Goal: Ask a question

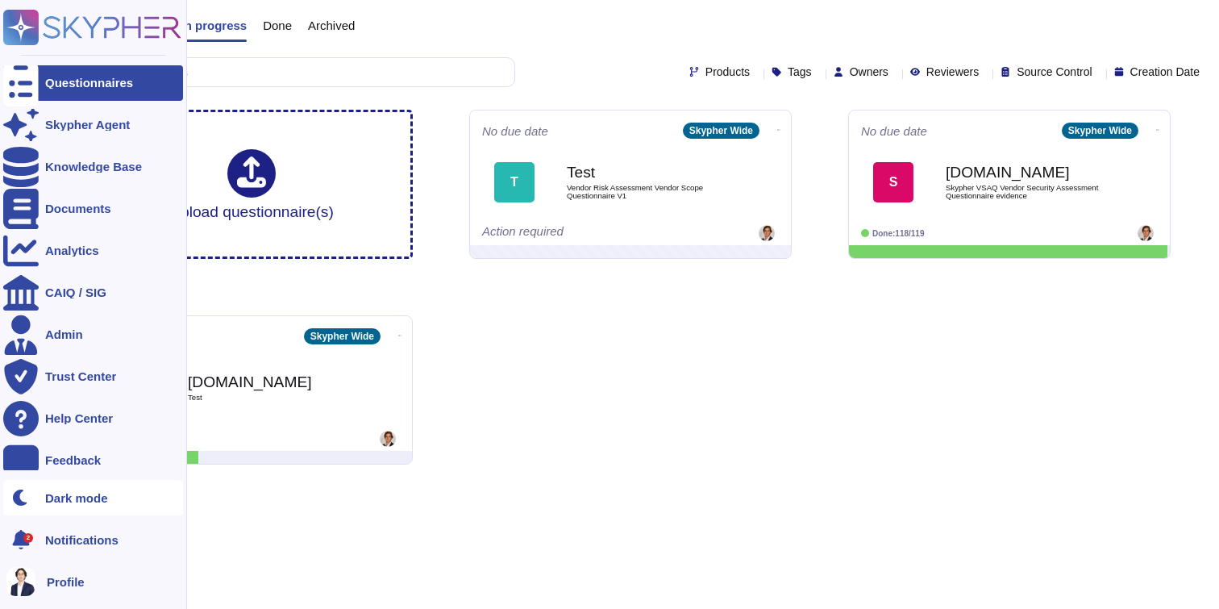
click at [79, 508] on div "Dark mode" at bounding box center [93, 497] width 180 height 35
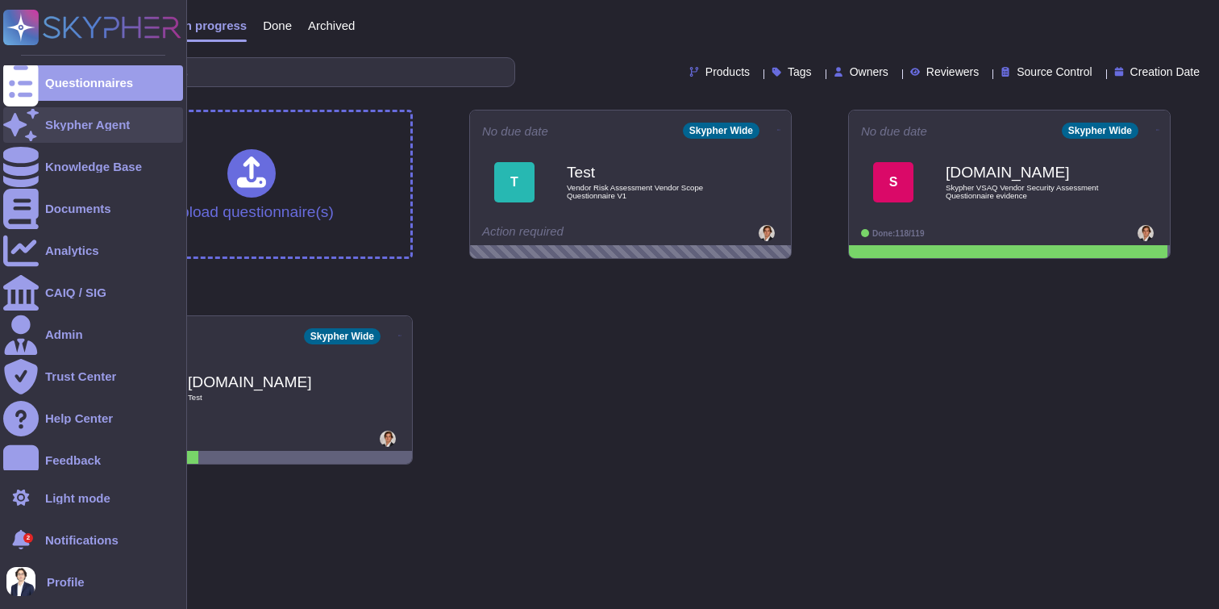
click at [48, 131] on div "Skypher Agent" at bounding box center [93, 124] width 180 height 35
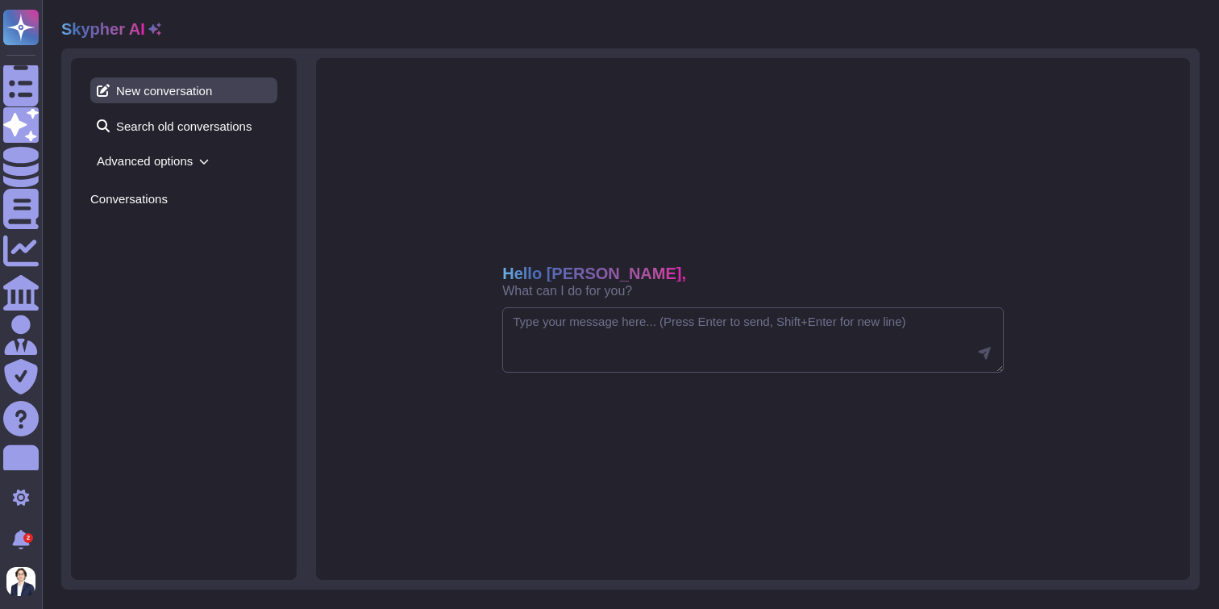
click at [197, 94] on span "New conversation" at bounding box center [183, 90] width 187 height 26
click at [532, 328] on textarea at bounding box center [753, 340] width 502 height 66
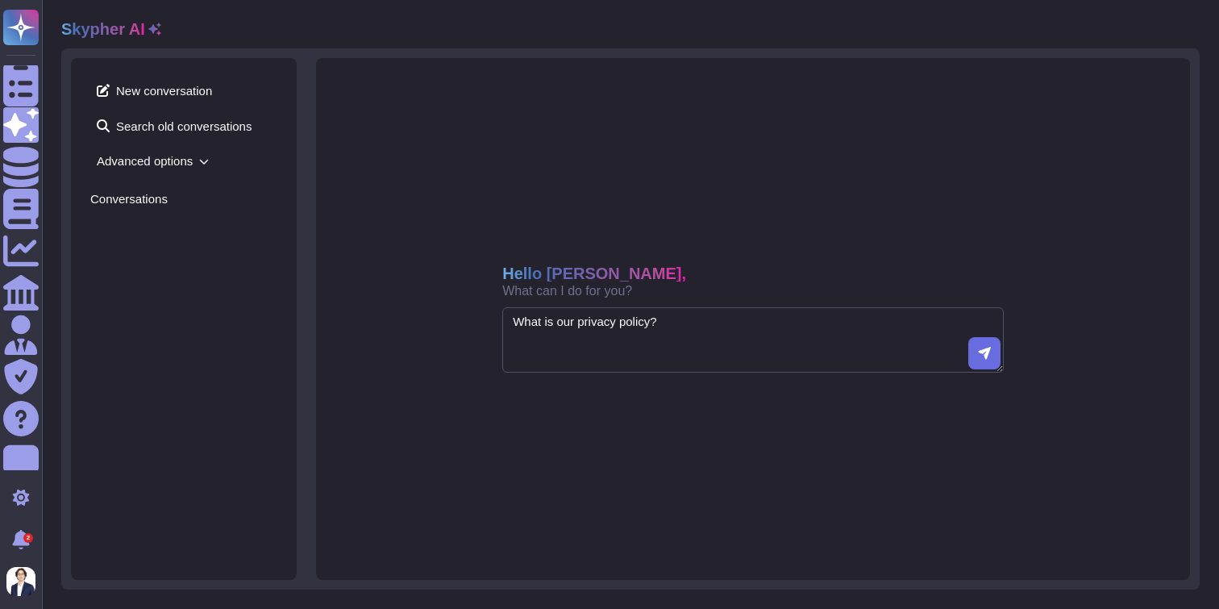
type textarea "What is our privacy policy?"
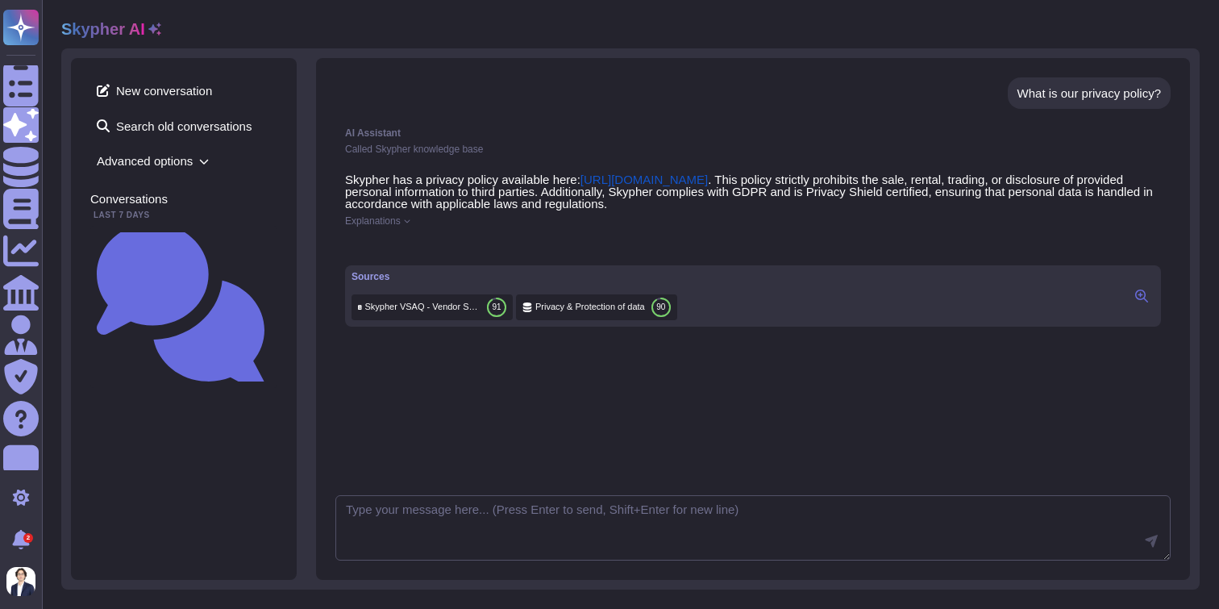
click at [409, 223] on icon at bounding box center [407, 221] width 6 height 6
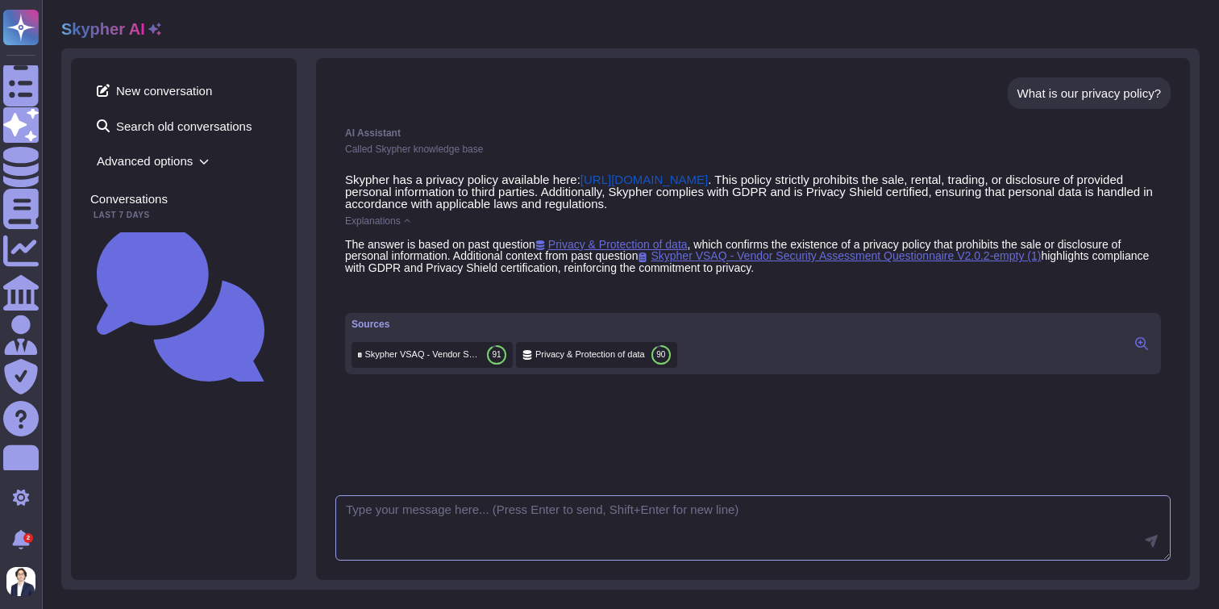
click at [472, 528] on textarea at bounding box center [754, 528] width 836 height 66
type textarea "Can you make this explanation shorter?"
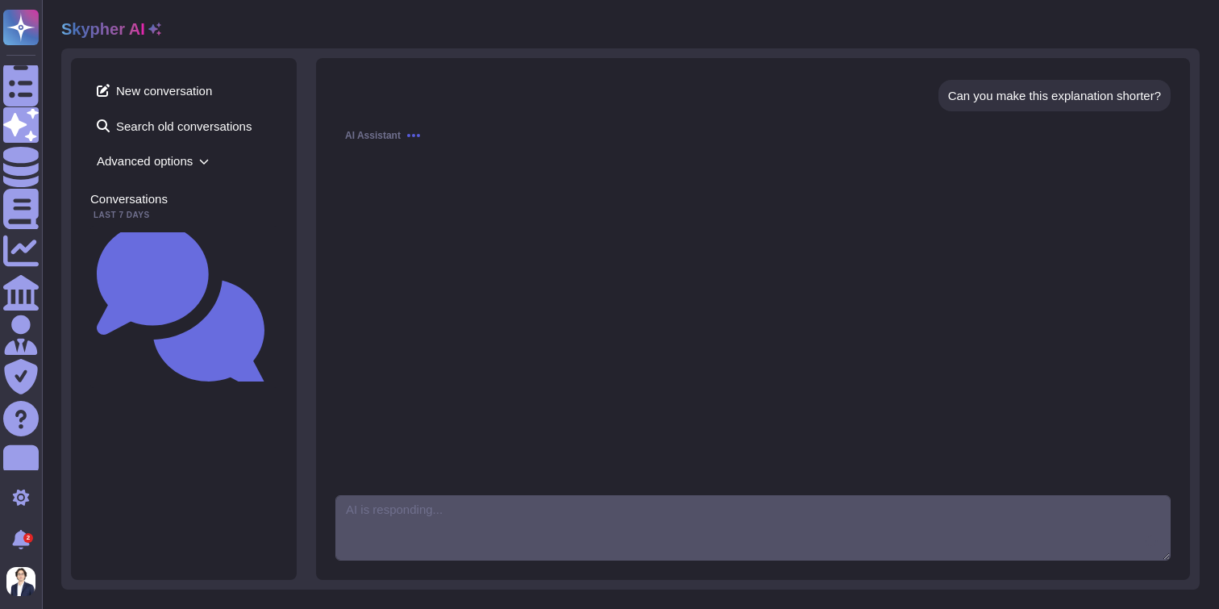
scroll to position [289, 0]
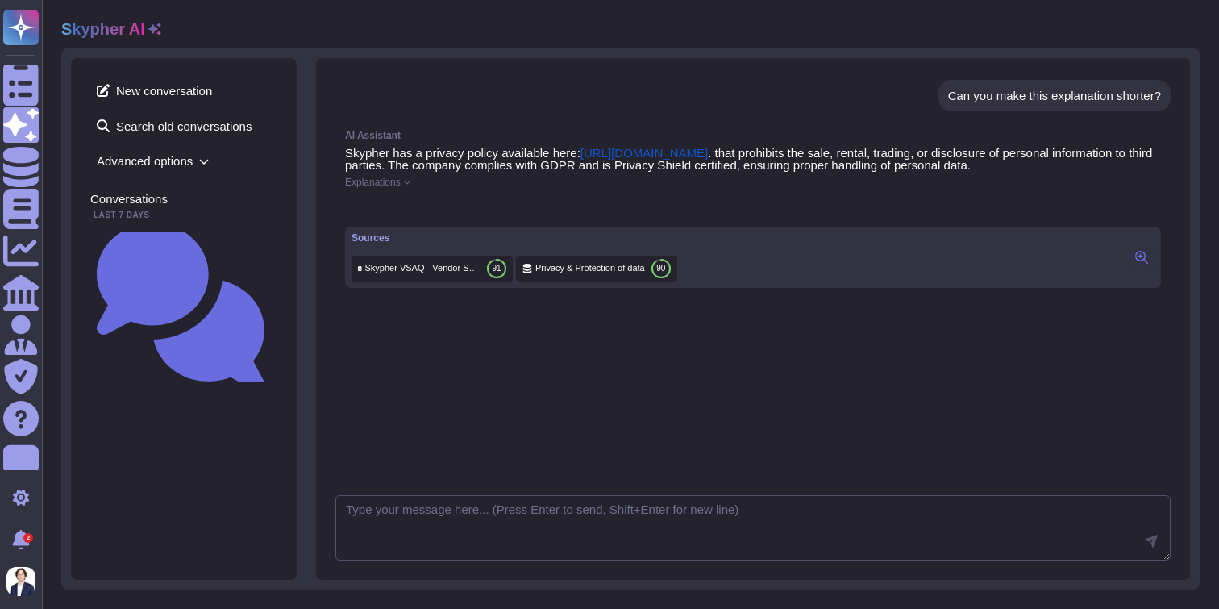
click at [1143, 264] on icon at bounding box center [1142, 257] width 13 height 13
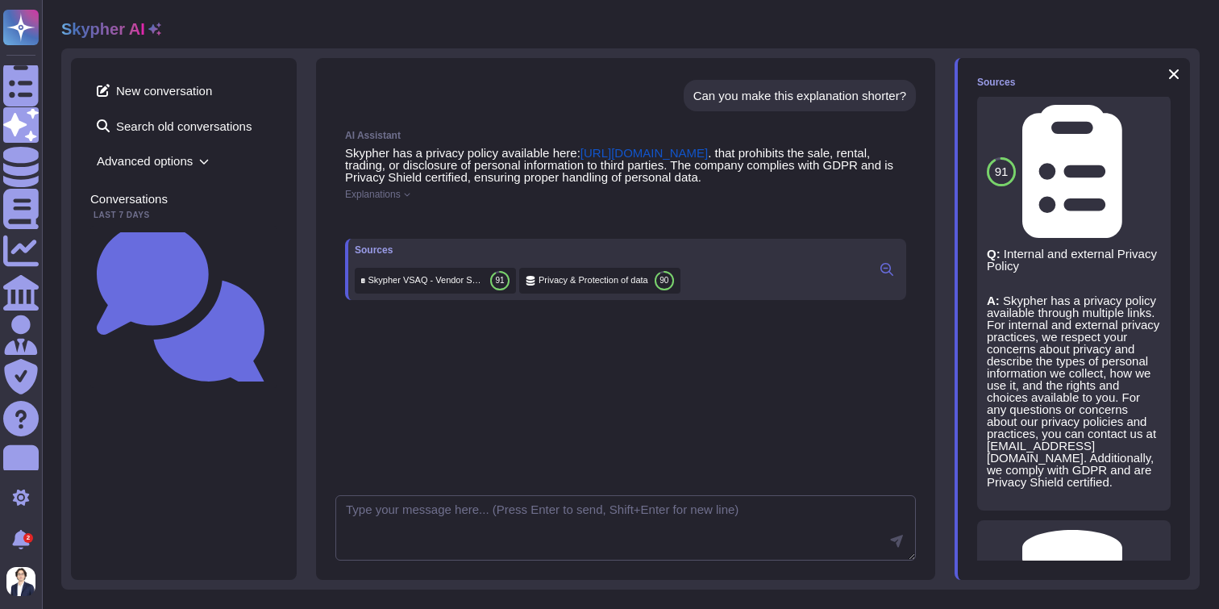
scroll to position [0, 0]
click at [1129, 167] on span "Skypher VSAQ - Vendor Security Assessment Questionnaire V2.0.2-empty (1)" at bounding box center [1129, 173] width 0 height 12
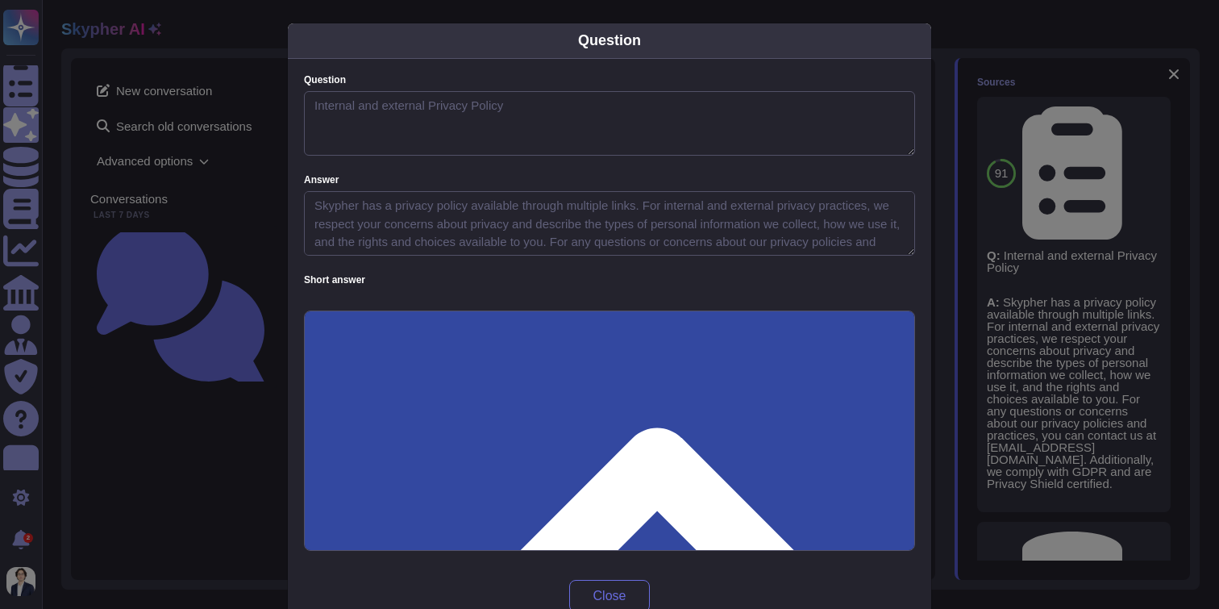
type textarea "Internal and external Privacy Policy"
type textarea "Skypher has a privacy policy available through multiple links. For internal and…"
click at [1012, 142] on div "Question Question Internal and external Privacy Policy Answer Skypher has a pri…" at bounding box center [609, 304] width 1219 height 609
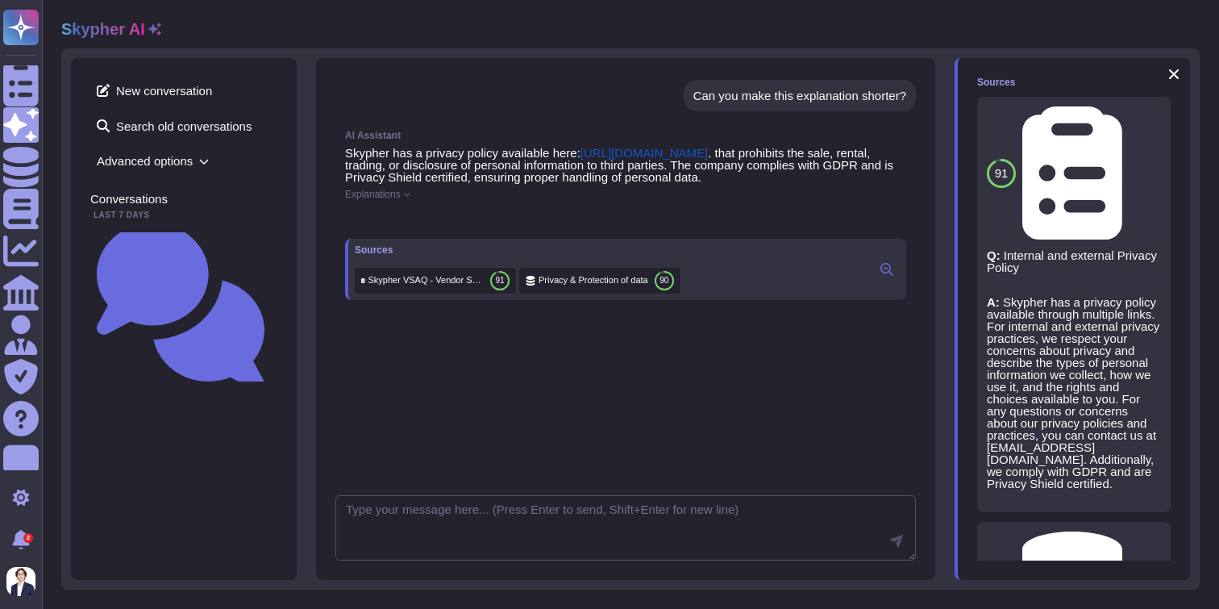
click at [1148, 119] on icon at bounding box center [1148, 119] width 0 height 0
click at [988, 555] on span "Refresh" at bounding box center [1000, 554] width 45 height 12
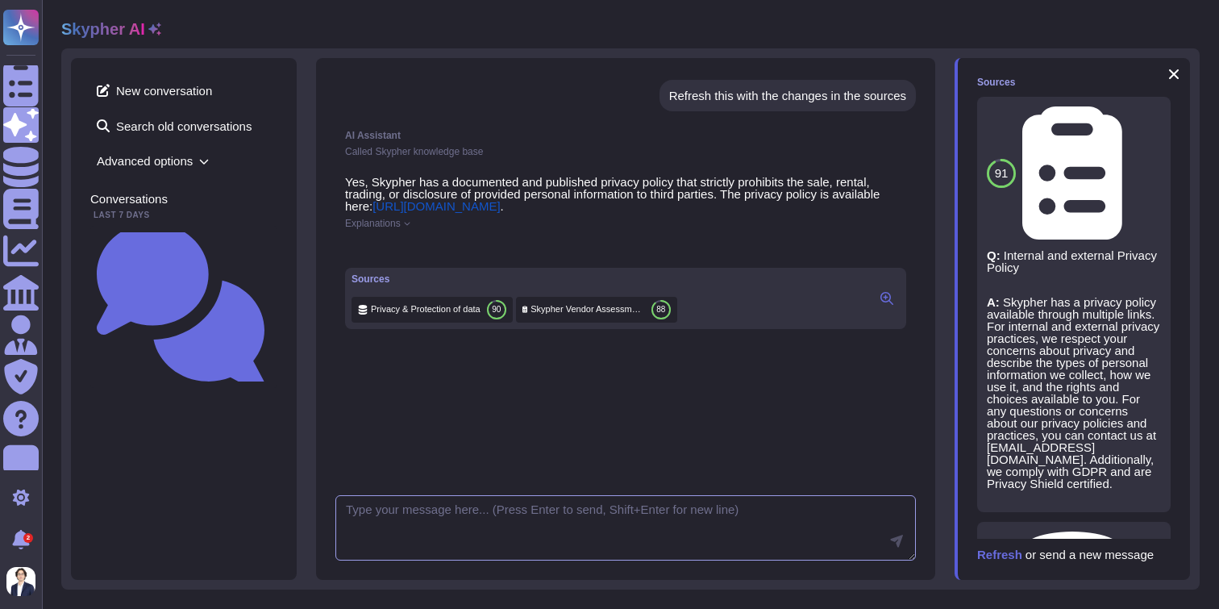
scroll to position [553, 0]
click at [352, 248] on icon at bounding box center [352, 248] width 0 height 0
